Goal: Use online tool/utility: Utilize a website feature to perform a specific function

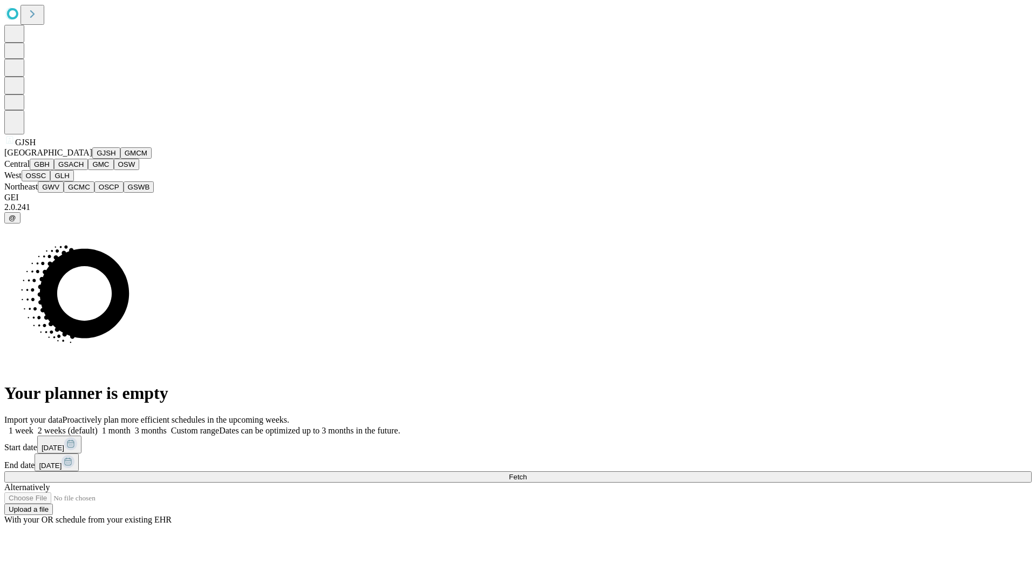
click at [92, 159] on button "GJSH" at bounding box center [106, 152] width 28 height 11
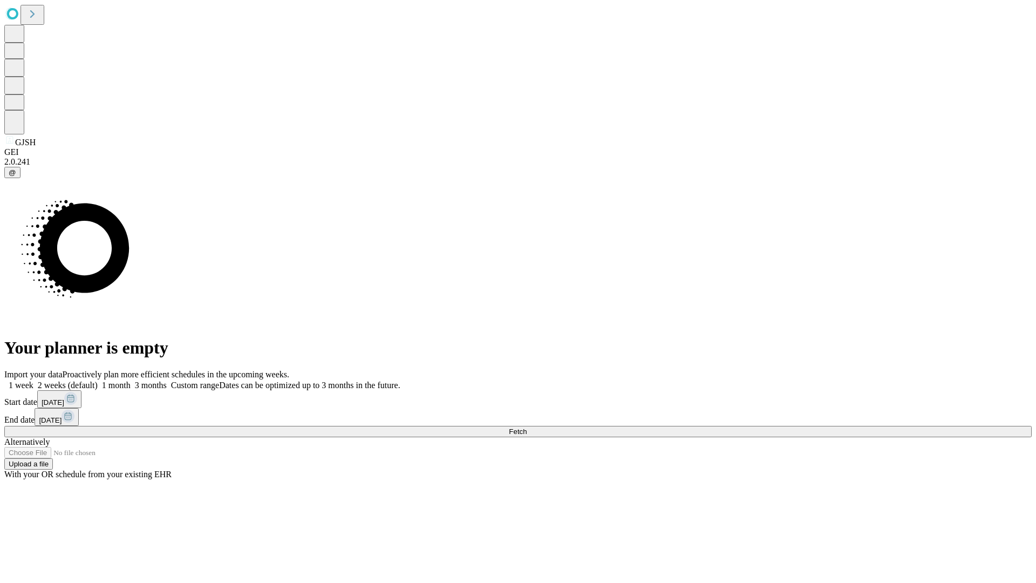
click at [98, 380] on label "2 weeks (default)" at bounding box center [65, 384] width 64 height 9
click at [526, 427] on span "Fetch" at bounding box center [518, 431] width 18 height 8
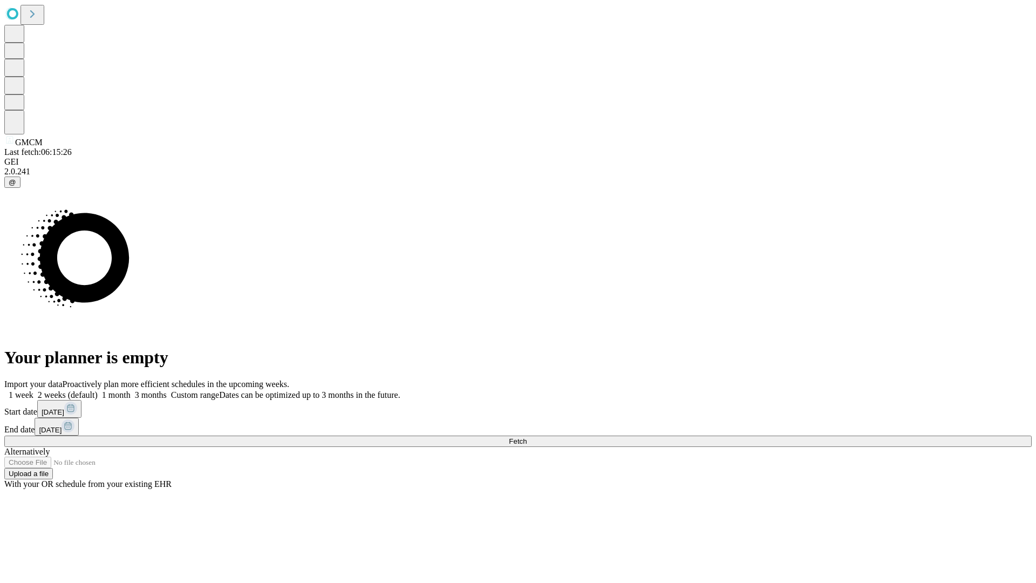
click at [98, 390] on label "2 weeks (default)" at bounding box center [65, 394] width 64 height 9
click at [526, 437] on span "Fetch" at bounding box center [518, 441] width 18 height 8
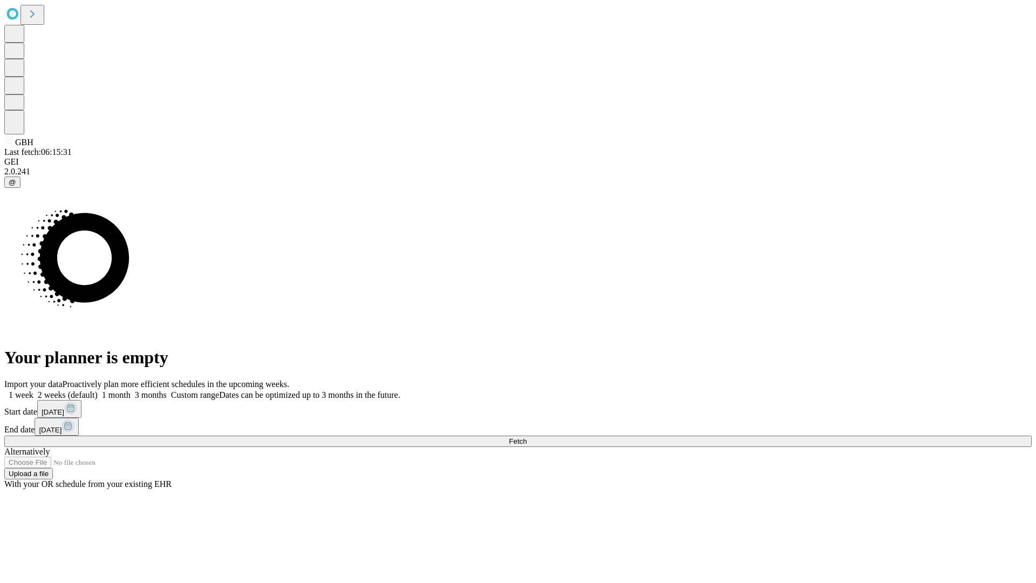
click at [98, 390] on label "2 weeks (default)" at bounding box center [65, 394] width 64 height 9
click at [526, 437] on span "Fetch" at bounding box center [518, 441] width 18 height 8
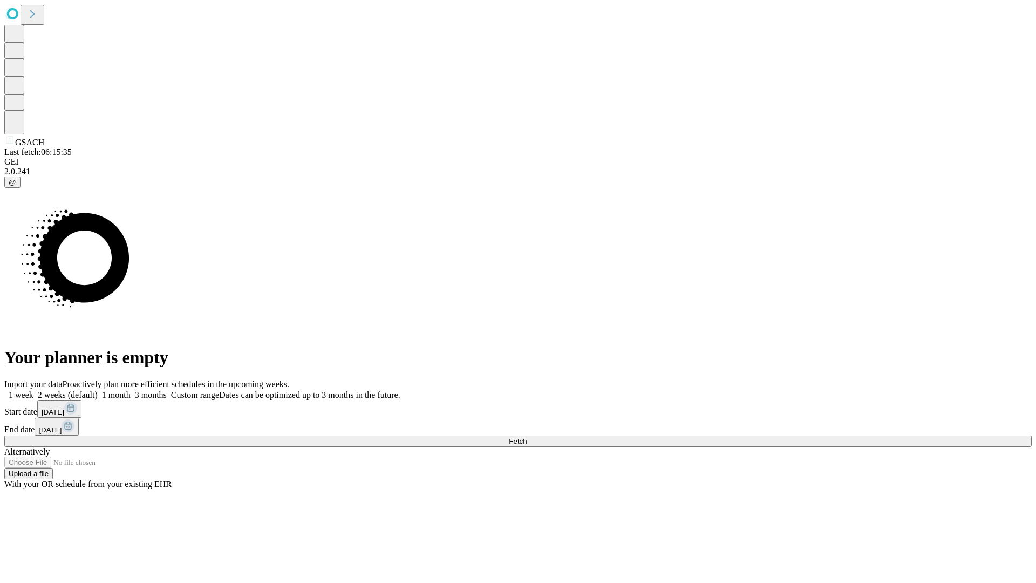
click at [98, 390] on label "2 weeks (default)" at bounding box center [65, 394] width 64 height 9
click at [526, 437] on span "Fetch" at bounding box center [518, 441] width 18 height 8
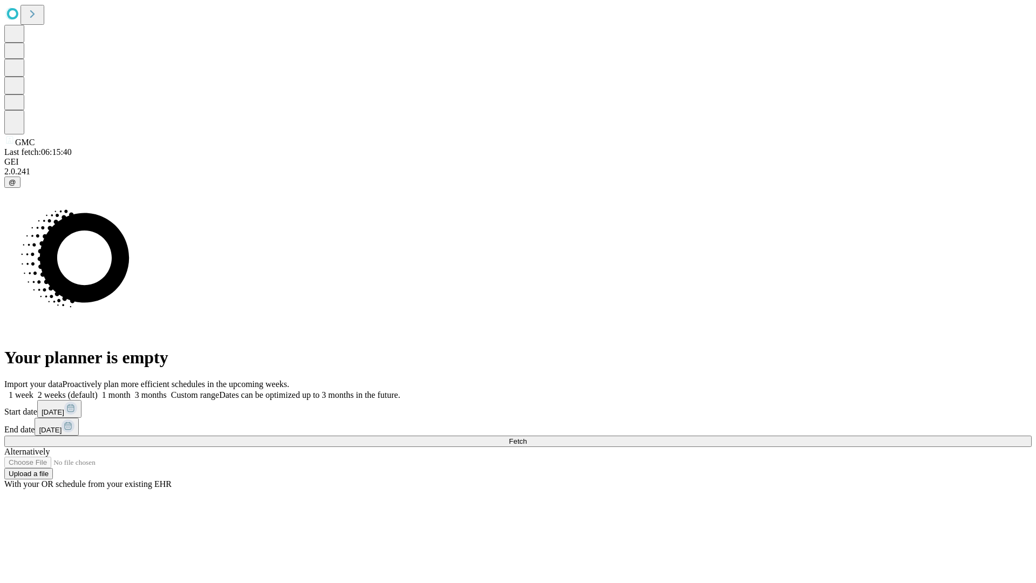
click at [98, 390] on label "2 weeks (default)" at bounding box center [65, 394] width 64 height 9
click at [526, 437] on span "Fetch" at bounding box center [518, 441] width 18 height 8
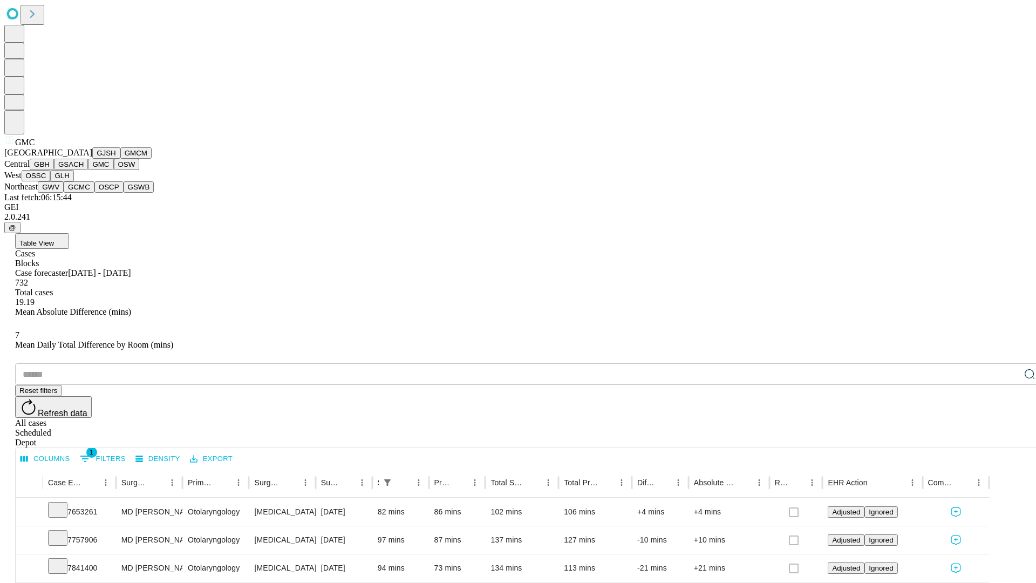
click at [114, 170] on button "OSW" at bounding box center [127, 164] width 26 height 11
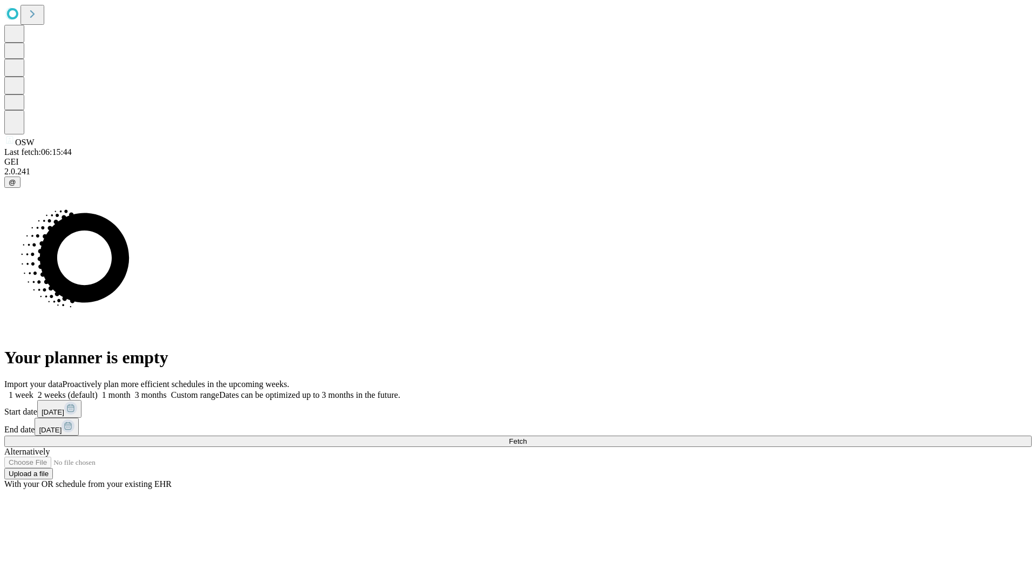
click at [98, 390] on label "2 weeks (default)" at bounding box center [65, 394] width 64 height 9
click at [526, 437] on span "Fetch" at bounding box center [518, 441] width 18 height 8
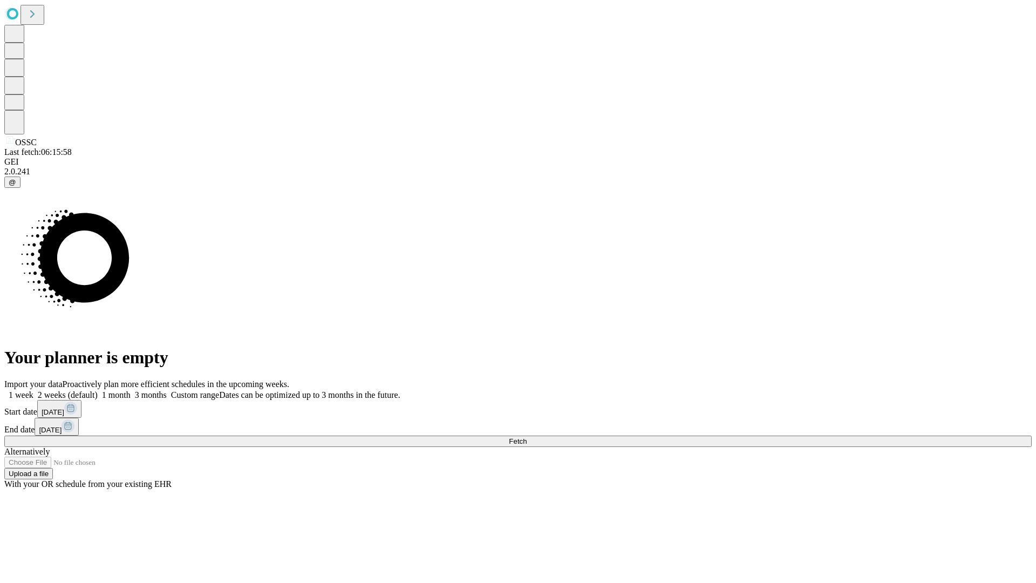
click at [98, 390] on label "2 weeks (default)" at bounding box center [65, 394] width 64 height 9
click at [526, 437] on span "Fetch" at bounding box center [518, 441] width 18 height 8
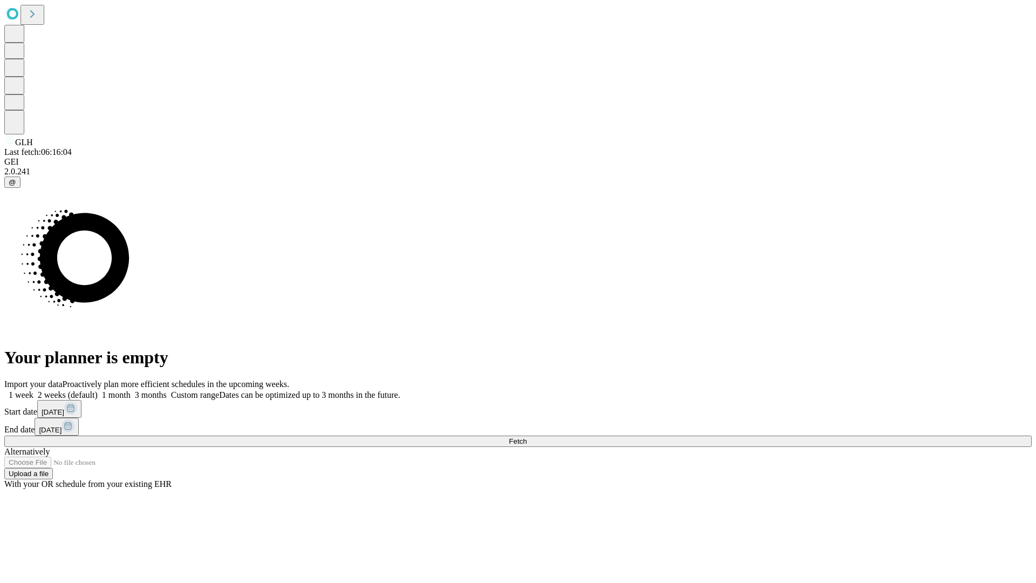
click at [98, 390] on label "2 weeks (default)" at bounding box center [65, 394] width 64 height 9
click at [526, 437] on span "Fetch" at bounding box center [518, 441] width 18 height 8
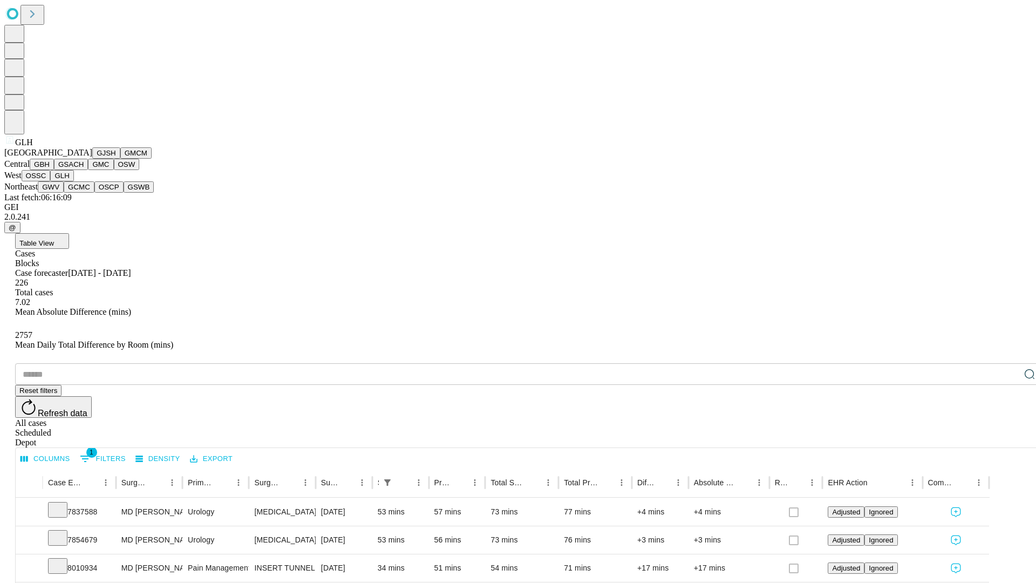
click at [64, 193] on button "GWV" at bounding box center [51, 186] width 26 height 11
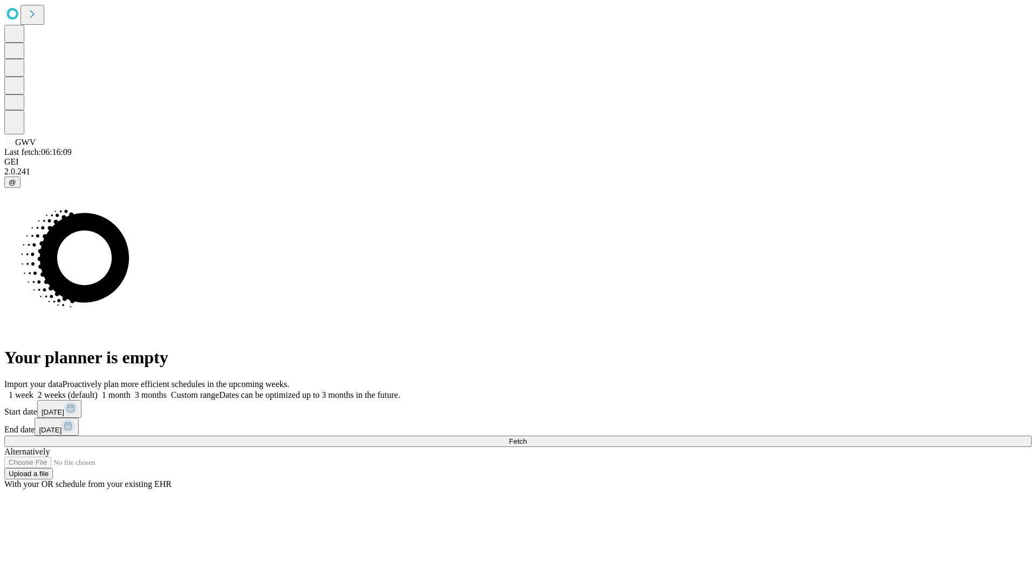
click at [98, 390] on label "2 weeks (default)" at bounding box center [65, 394] width 64 height 9
click at [526, 437] on span "Fetch" at bounding box center [518, 441] width 18 height 8
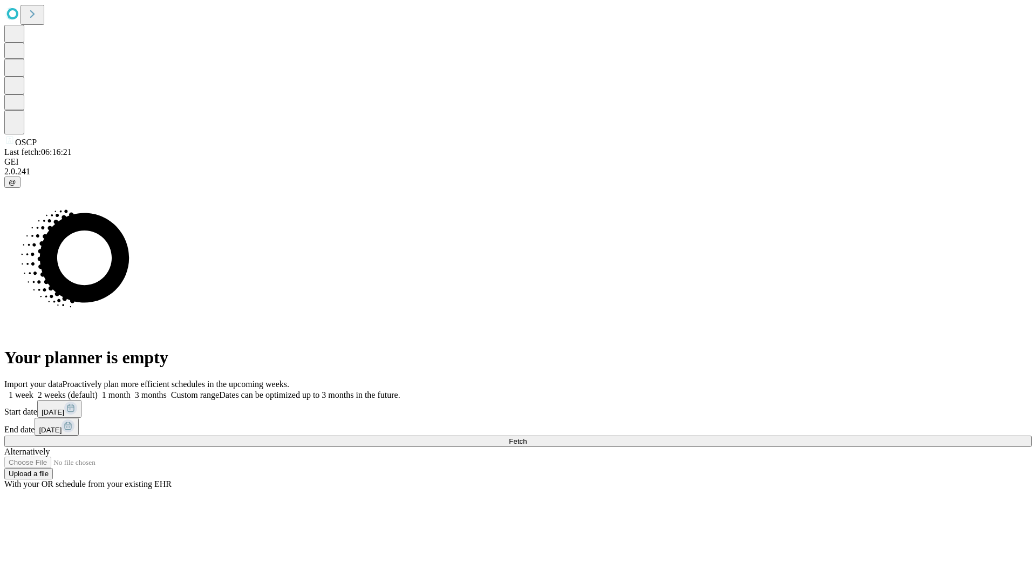
click at [526, 437] on span "Fetch" at bounding box center [518, 441] width 18 height 8
